Goal: Ask a question

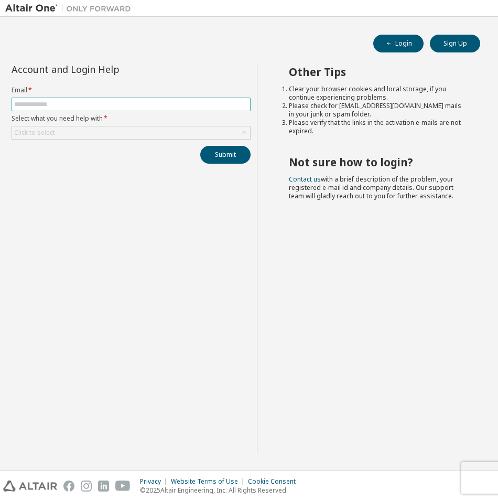
click at [71, 106] on input "text" at bounding box center [131, 104] width 234 height 8
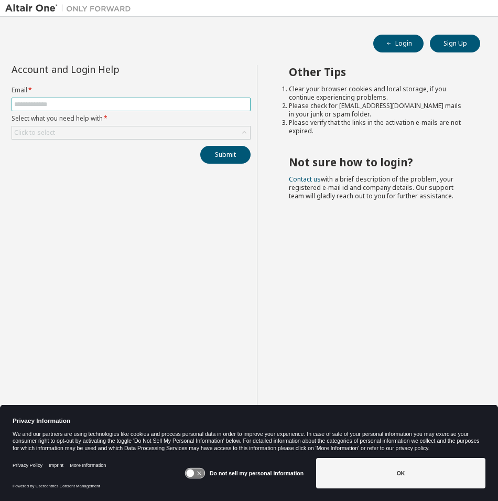
click at [74, 108] on input "text" at bounding box center [131, 104] width 234 height 8
type input "**********"
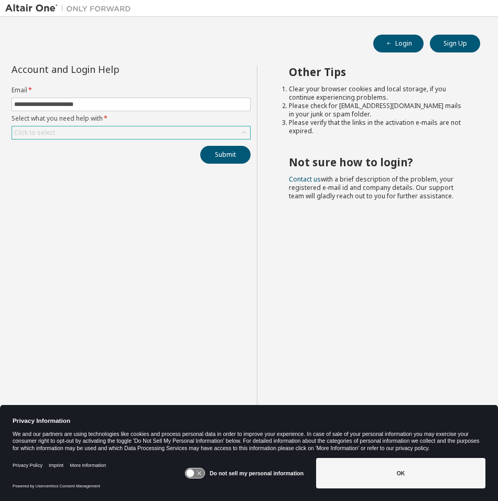
click at [83, 133] on div "Click to select" at bounding box center [131, 132] width 238 height 13
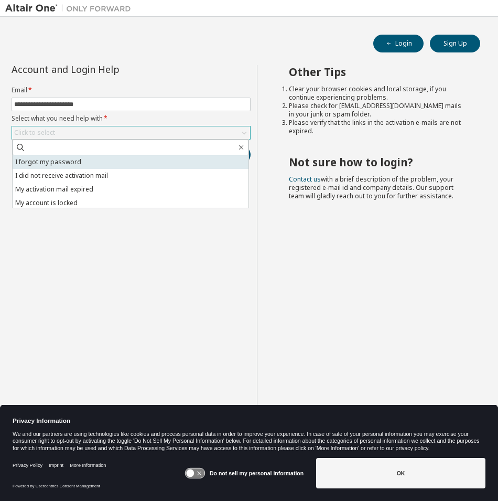
click at [81, 163] on li "I forgot my password" at bounding box center [131, 162] width 236 height 14
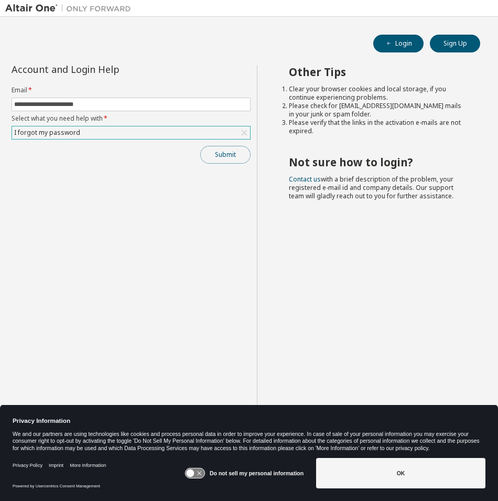
click at [224, 151] on button "Submit" at bounding box center [225, 155] width 50 height 18
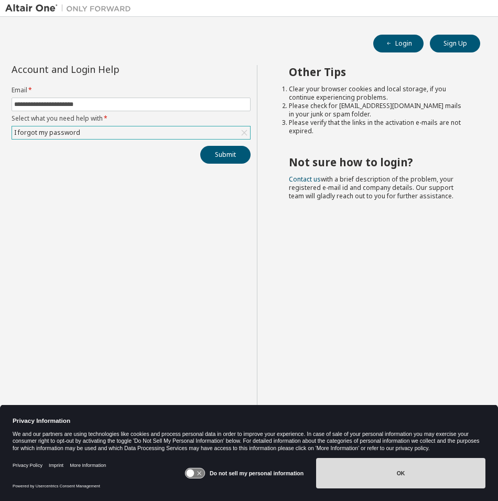
click at [378, 468] on button "OK" at bounding box center [400, 473] width 169 height 30
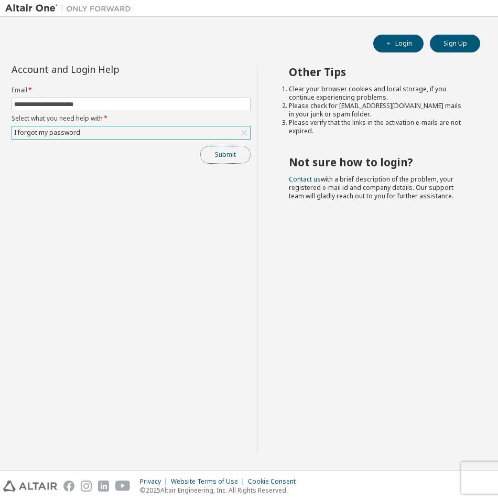
click at [218, 161] on button "Submit" at bounding box center [225, 155] width 50 height 18
